Goal: Information Seeking & Learning: Learn about a topic

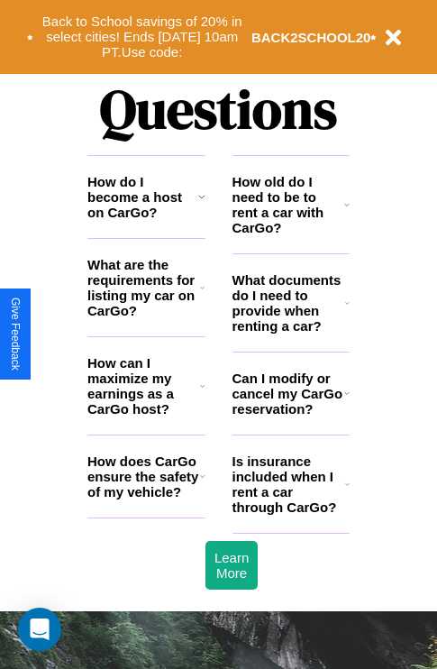
scroll to position [2185, 0]
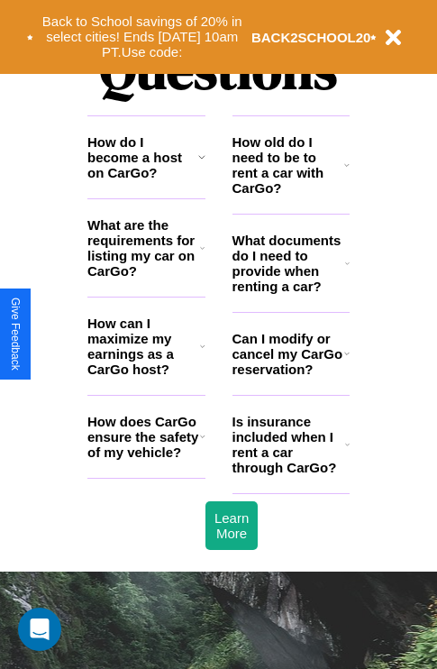
click at [290, 474] on h3 "Is insurance included when I rent a car through CarGo?" at bounding box center [289, 444] width 113 height 61
click at [290, 194] on h3 "How old do I need to be to rent a car with CarGo?" at bounding box center [289, 164] width 113 height 61
click at [202, 444] on icon at bounding box center [202, 436] width 5 height 14
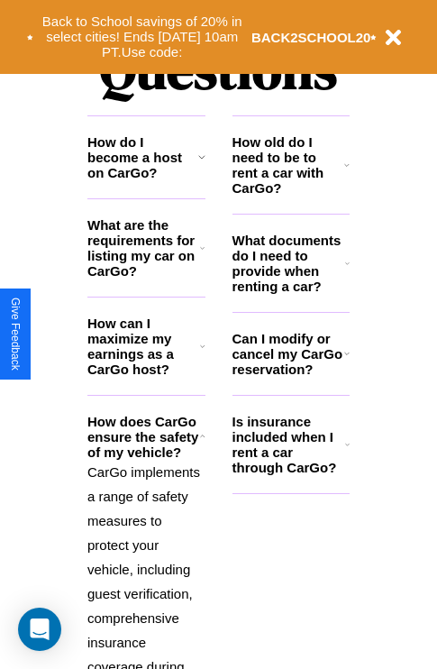
click at [146, 375] on h3 "How can I maximize my earnings as a CarGo host?" at bounding box center [143, 346] width 113 height 61
